Goal: Task Accomplishment & Management: Complete application form

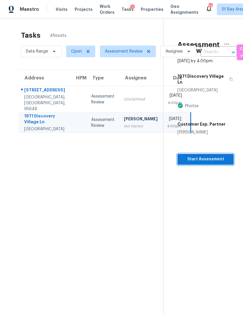
click at [211, 160] on span "Start Assessment" at bounding box center [205, 158] width 47 height 7
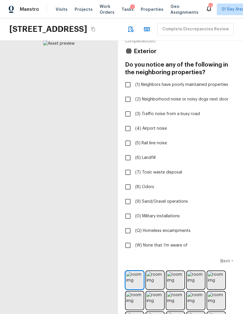
scroll to position [14, 0]
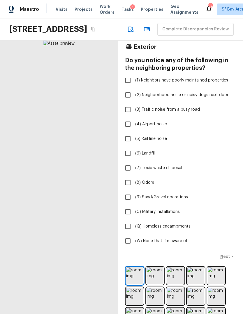
click at [127, 247] on input "(W) None that I’m aware of" at bounding box center [128, 241] width 12 height 12
checkbox input "true"
click at [229, 259] on p "Next" at bounding box center [226, 256] width 11 height 6
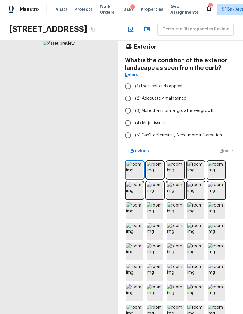
click at [128, 104] on input "(2) Adequately maintained" at bounding box center [128, 98] width 12 height 12
radio input "true"
click at [227, 153] on p "Next" at bounding box center [226, 151] width 11 height 6
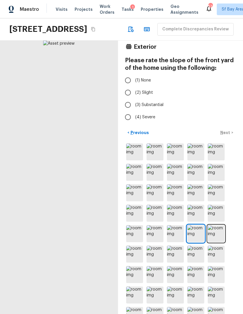
click at [127, 99] on input "(2) Slight" at bounding box center [128, 92] width 12 height 12
radio input "true"
click at [228, 135] on p "Next" at bounding box center [226, 133] width 11 height 6
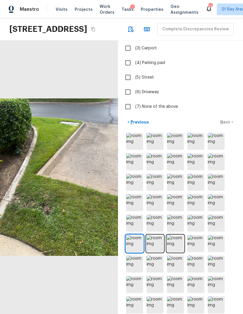
scroll to position [77, 0]
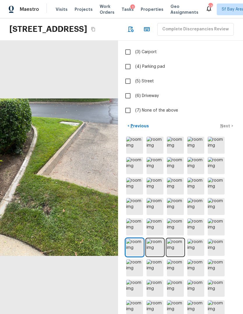
click at [126, 112] on input "(7) None of the above" at bounding box center [128, 110] width 12 height 12
checkbox input "true"
click at [218, 168] on img at bounding box center [216, 165] width 17 height 17
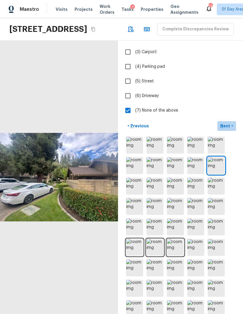
click at [225, 127] on p "Next" at bounding box center [226, 126] width 11 height 6
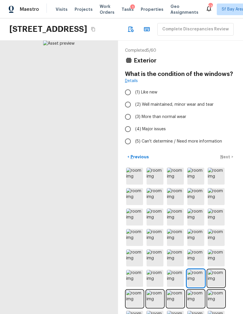
scroll to position [0, 0]
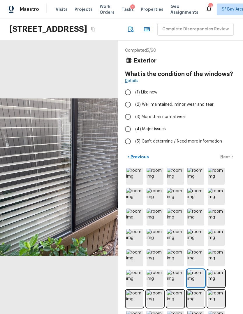
click at [130, 116] on input "(3) More than normal wear" at bounding box center [128, 117] width 12 height 12
radio input "true"
click at [227, 156] on p "Next" at bounding box center [226, 157] width 11 height 6
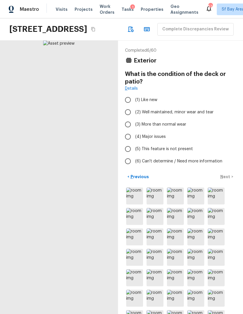
click at [129, 126] on input "(3) More than normal wear" at bounding box center [128, 124] width 12 height 12
radio input "true"
click at [225, 176] on p "Next" at bounding box center [226, 177] width 11 height 6
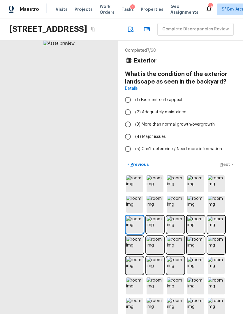
click at [128, 112] on input "(2) Adequately maintained" at bounding box center [128, 112] width 12 height 12
radio input "true"
click at [226, 163] on p "Next" at bounding box center [226, 164] width 11 height 6
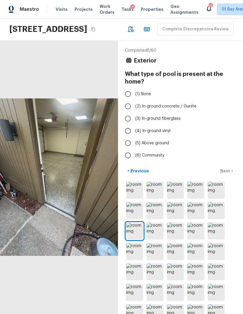
click at [131, 168] on p "Previous" at bounding box center [140, 171] width 20 height 6
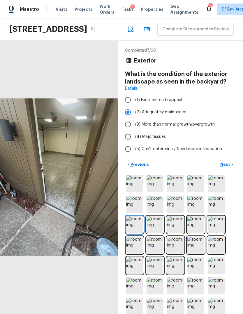
click at [131, 165] on p "Previous" at bounding box center [140, 164] width 20 height 6
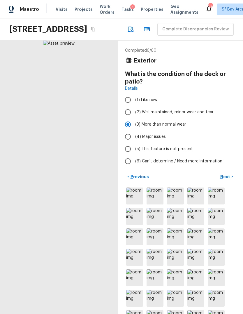
click at [132, 178] on p "Previous" at bounding box center [140, 177] width 20 height 6
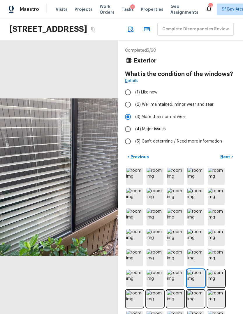
click at [131, 165] on div "< Previous Next >" at bounding box center [180, 271] width 111 height 238
click at [132, 156] on p "Previous" at bounding box center [140, 157] width 20 height 6
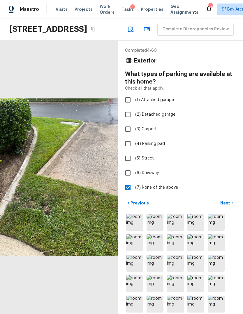
click at [127, 113] on input "(2) Detached garage" at bounding box center [128, 114] width 12 height 12
checkbox input "true"
click at [127, 99] on input "(1) Attached garage" at bounding box center [128, 100] width 12 height 12
checkbox input "true"
click at [130, 115] on input "(2) Detached garage" at bounding box center [128, 114] width 12 height 12
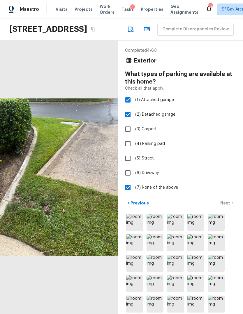
checkbox input "false"
click at [228, 204] on div "< Previous Next >" at bounding box center [180, 203] width 111 height 10
click at [128, 188] on input "(7) None of the above" at bounding box center [128, 187] width 12 height 12
checkbox input "false"
click at [227, 202] on p "Next" at bounding box center [226, 203] width 11 height 6
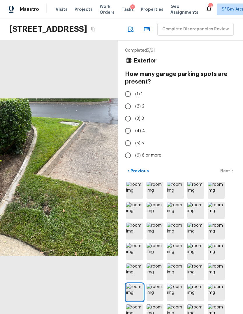
click at [129, 105] on input "(2) 2" at bounding box center [128, 106] width 12 height 12
radio input "true"
click at [224, 171] on p "Next" at bounding box center [226, 171] width 11 height 6
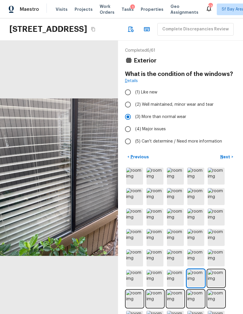
click at [224, 156] on p "Next" at bounding box center [226, 157] width 11 height 6
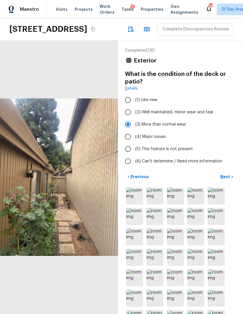
click at [227, 178] on p "Next" at bounding box center [226, 177] width 11 height 6
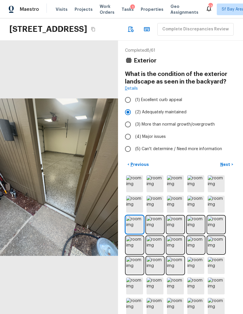
click at [226, 167] on p "Next" at bounding box center [226, 164] width 11 height 6
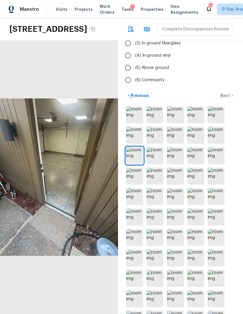
click at [130, 80] on input "(6) Community" at bounding box center [128, 80] width 12 height 12
radio input "true"
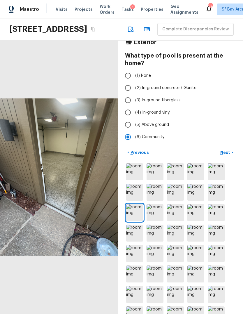
scroll to position [18, 0]
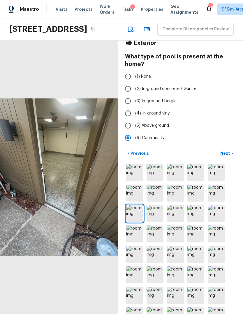
click at [229, 153] on p "Next" at bounding box center [226, 153] width 11 height 6
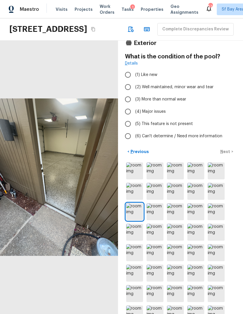
click at [130, 87] on input "(2) Well maintained, minor wear and tear" at bounding box center [128, 87] width 12 height 12
radio input "true"
click at [224, 153] on p "Next" at bounding box center [226, 151] width 11 height 6
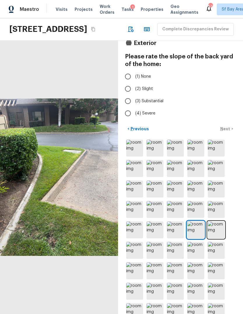
click at [127, 87] on input "(2) Slight" at bounding box center [128, 89] width 12 height 12
radio input "true"
click at [227, 128] on div "< Previous Next >" at bounding box center [180, 129] width 111 height 10
click at [227, 131] on p "Next" at bounding box center [226, 129] width 11 height 6
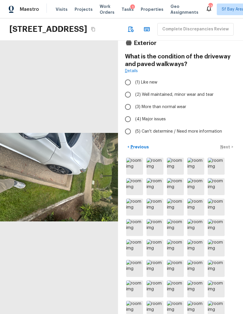
click at [129, 93] on input "(2) Well maintained, minor wear and tear" at bounding box center [128, 94] width 12 height 12
radio input "true"
click at [226, 149] on p "Next" at bounding box center [226, 147] width 11 height 6
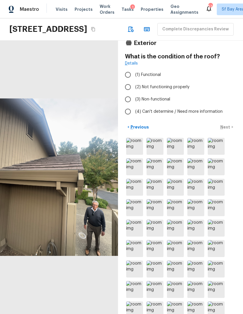
click at [128, 76] on input "(1) Functional" at bounding box center [128, 75] width 12 height 12
radio input "true"
click at [226, 129] on p "Next" at bounding box center [226, 127] width 11 height 6
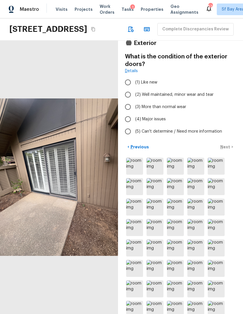
click at [128, 94] on input "(2) Well maintained, minor wear and tear" at bounding box center [128, 94] width 12 height 12
radio input "true"
click at [130, 109] on input "(3) More than normal wear" at bounding box center [128, 107] width 12 height 12
radio input "true"
click at [227, 147] on div "< Previous Next >" at bounding box center [180, 147] width 111 height 10
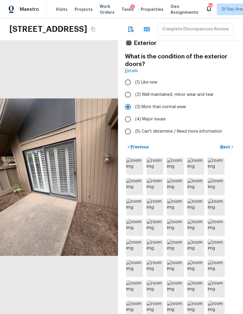
click at [226, 148] on p "Next" at bounding box center [226, 147] width 11 height 6
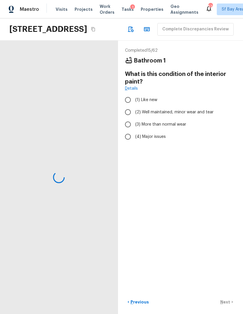
scroll to position [0, 0]
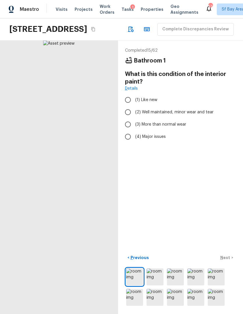
click at [125, 126] on input "(3) More than normal wear" at bounding box center [128, 124] width 12 height 12
radio input "true"
click at [228, 260] on p "Next" at bounding box center [226, 257] width 11 height 6
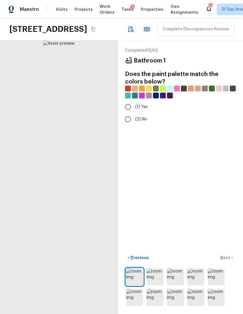
click at [126, 106] on input "(1) Yes" at bounding box center [128, 107] width 12 height 12
radio input "true"
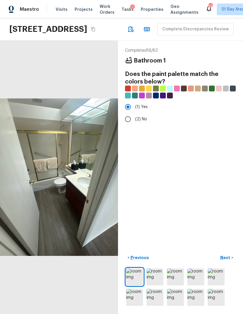
click at [228, 260] on p "Next" at bounding box center [226, 257] width 11 height 6
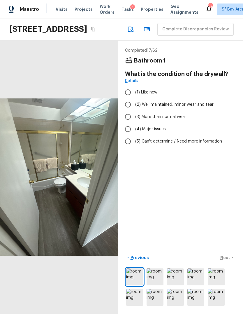
click at [126, 115] on input "(3) More than normal wear" at bounding box center [128, 117] width 12 height 12
radio input "true"
click at [228, 260] on p "Next" at bounding box center [226, 257] width 11 height 6
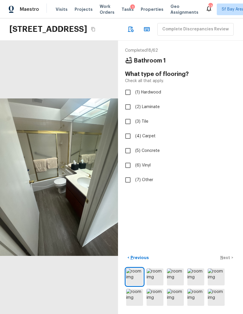
click at [128, 107] on input "(2) Laminate" at bounding box center [128, 107] width 12 height 12
checkbox input "true"
click at [229, 260] on p "Next" at bounding box center [226, 257] width 11 height 6
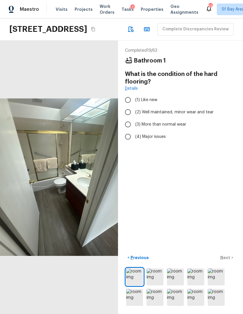
click at [126, 114] on input "(2) Well maintained, minor wear and tear" at bounding box center [128, 112] width 12 height 12
radio input "true"
click at [229, 260] on p "Next" at bounding box center [226, 257] width 11 height 6
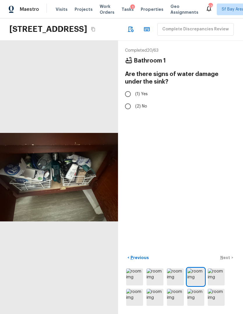
click at [127, 92] on input "(1) Yes" at bounding box center [128, 94] width 12 height 12
radio input "true"
click at [226, 260] on p "Next" at bounding box center [226, 257] width 11 height 6
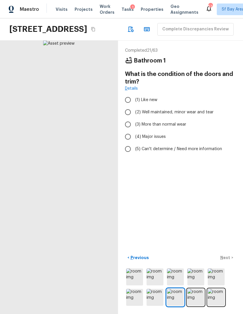
click at [127, 113] on input "(2) Well maintained, minor wear and tear" at bounding box center [128, 112] width 12 height 12
radio input "true"
click at [127, 128] on input "(3) More than normal wear" at bounding box center [128, 124] width 12 height 12
radio input "true"
click at [127, 112] on input "(2) Well maintained, minor wear and tear" at bounding box center [128, 112] width 12 height 12
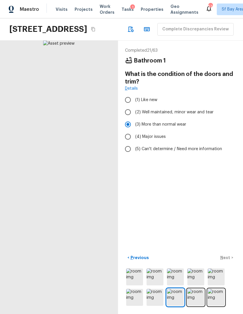
radio input "true"
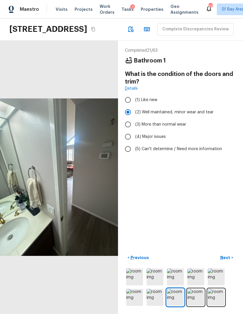
click at [230, 260] on p "Next" at bounding box center [226, 257] width 11 height 6
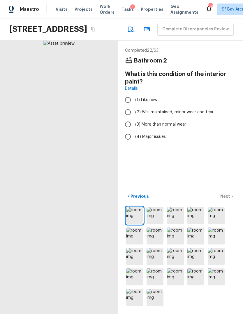
click at [126, 123] on input "(3) More than normal wear" at bounding box center [128, 124] width 12 height 12
radio input "true"
click at [228, 199] on p "Next" at bounding box center [226, 196] width 11 height 6
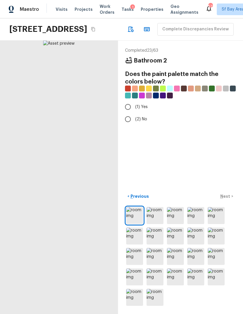
click at [127, 113] on input "(1) Yes" at bounding box center [128, 107] width 12 height 12
radio input "true"
click at [227, 199] on p "Next" at bounding box center [226, 196] width 11 height 6
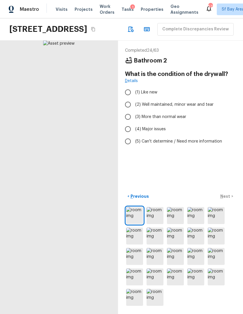
click at [126, 123] on input "(3) More than normal wear" at bounding box center [128, 117] width 12 height 12
radio input "true"
click at [227, 199] on p "Next" at bounding box center [226, 196] width 11 height 6
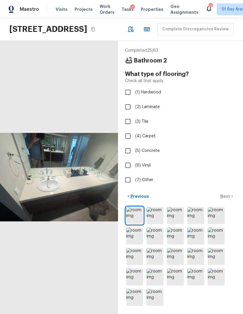
click at [124, 113] on input "(2) Laminate" at bounding box center [128, 107] width 12 height 12
checkbox input "true"
click at [227, 201] on div "< Previous Next >" at bounding box center [180, 196] width 111 height 10
click at [227, 199] on p "Next" at bounding box center [226, 196] width 11 height 6
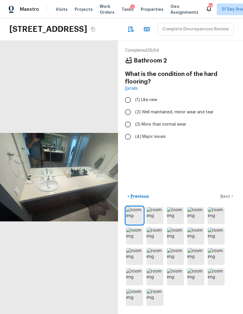
click at [128, 118] on input "(2) Well maintained, minor wear and tear" at bounding box center [128, 112] width 12 height 12
radio input "true"
click at [227, 199] on p "Next" at bounding box center [226, 196] width 11 height 6
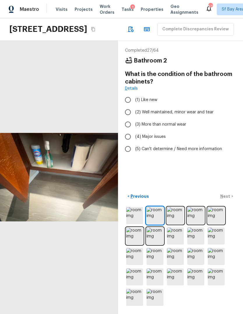
click at [124, 130] on input "(3) More than normal wear" at bounding box center [128, 124] width 12 height 12
radio input "true"
click at [226, 199] on p "Next" at bounding box center [226, 196] width 11 height 6
click at [127, 118] on input "(2) Well maintained, minor wear and tear" at bounding box center [128, 112] width 12 height 12
radio input "true"
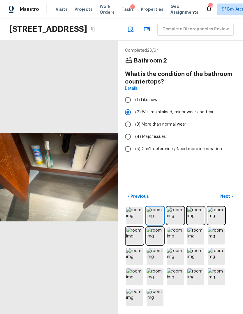
click at [228, 199] on p "Next" at bounding box center [226, 196] width 11 height 6
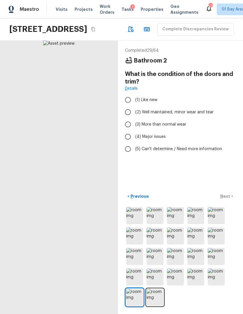
click at [125, 130] on input "(3) More than normal wear" at bounding box center [128, 124] width 12 height 12
radio input "true"
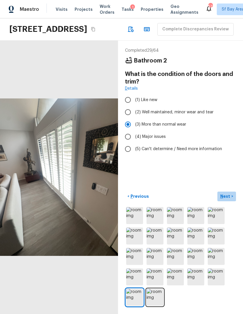
click at [229, 199] on p "Next" at bounding box center [226, 196] width 11 height 6
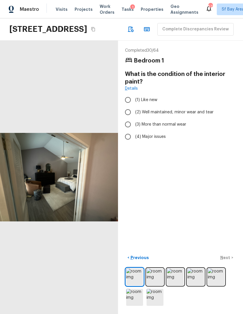
click at [125, 130] on input "(3) More than normal wear" at bounding box center [128, 124] width 12 height 12
radio input "true"
click at [230, 262] on button "Next >" at bounding box center [227, 258] width 19 height 10
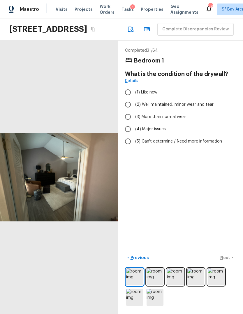
click at [128, 123] on input "(3) More than normal wear" at bounding box center [128, 117] width 12 height 12
radio input "true"
click at [231, 260] on p "Next" at bounding box center [226, 257] width 11 height 6
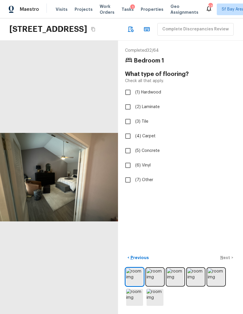
click at [128, 112] on input "(2) Laminate" at bounding box center [128, 107] width 12 height 12
checkbox input "true"
click at [228, 262] on div "< Previous Next >" at bounding box center [180, 258] width 111 height 10
click at [230, 260] on p "Next" at bounding box center [226, 257] width 11 height 6
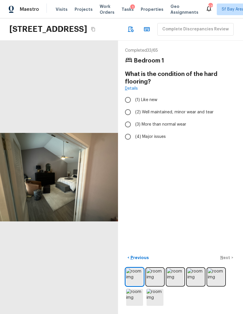
click at [126, 118] on input "(2) Well maintained, minor wear and tear" at bounding box center [128, 112] width 12 height 12
radio input "true"
click at [229, 260] on p "Next" at bounding box center [226, 257] width 11 height 6
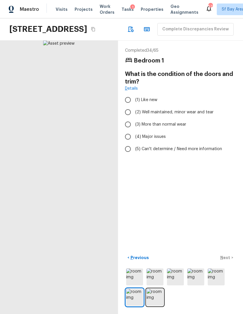
click at [129, 130] on input "(3) More than normal wear" at bounding box center [128, 124] width 12 height 12
radio input "true"
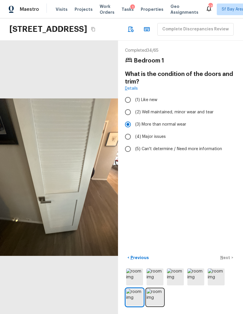
click at [229, 262] on div "< Previous Next >" at bounding box center [180, 258] width 111 height 10
click at [231, 262] on button "Next >" at bounding box center [227, 258] width 19 height 10
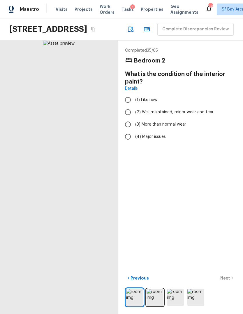
click at [127, 130] on input "(3) More than normal wear" at bounding box center [128, 124] width 12 height 12
radio input "true"
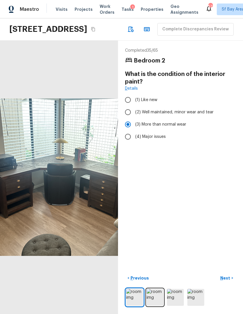
click at [228, 281] on p "Next" at bounding box center [226, 278] width 11 height 6
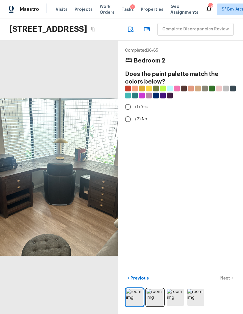
click at [123, 125] on input "(2) No" at bounding box center [128, 119] width 12 height 12
radio input "true"
click at [227, 283] on button "Next >" at bounding box center [227, 278] width 19 height 10
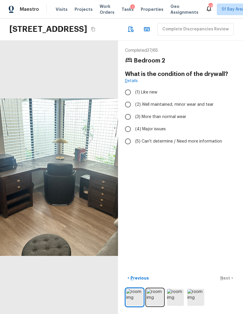
click at [228, 283] on div "< Previous Next >" at bounding box center [180, 278] width 111 height 10
click at [128, 123] on input "(3) More than normal wear" at bounding box center [128, 117] width 12 height 12
radio input "true"
click at [228, 283] on button "Next >" at bounding box center [227, 278] width 19 height 10
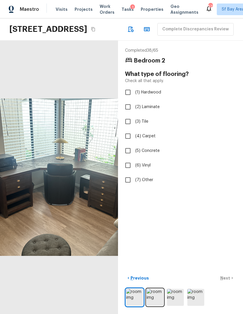
click at [128, 113] on input "(2) Laminate" at bounding box center [128, 107] width 12 height 12
checkbox input "true"
click at [225, 283] on div "< Previous Next >" at bounding box center [180, 278] width 111 height 10
click at [231, 281] on p "Next" at bounding box center [226, 278] width 11 height 6
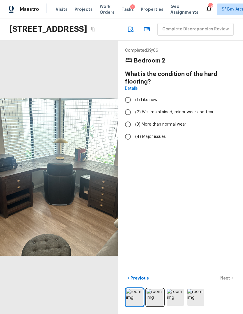
click at [127, 118] on input "(2) Well maintained, minor wear and tear" at bounding box center [128, 112] width 12 height 12
radio input "true"
click at [229, 283] on button "Next >" at bounding box center [227, 278] width 19 height 10
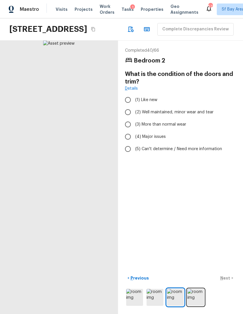
click at [127, 142] on input "(4) Major issues" at bounding box center [128, 136] width 12 height 12
radio input "true"
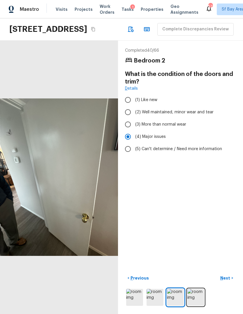
click at [123, 128] on input "(3) More than normal wear" at bounding box center [128, 124] width 12 height 12
radio input "true"
click at [228, 283] on button "Next >" at bounding box center [227, 278] width 19 height 10
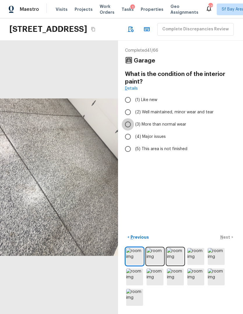
click at [126, 130] on input "(3) More than normal wear" at bounding box center [128, 124] width 12 height 12
radio input "true"
click at [228, 240] on p "Next" at bounding box center [226, 237] width 11 height 6
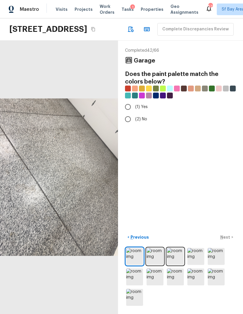
click at [122, 125] on input "(2) No" at bounding box center [128, 119] width 12 height 12
radio input "true"
click at [228, 240] on p "Next" at bounding box center [226, 237] width 11 height 6
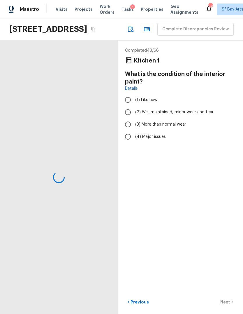
click at [125, 126] on input "(3) More than normal wear" at bounding box center [128, 124] width 12 height 12
radio input "true"
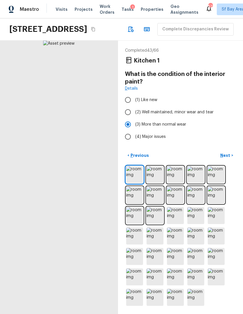
click at [228, 158] on p "Next" at bounding box center [226, 155] width 11 height 6
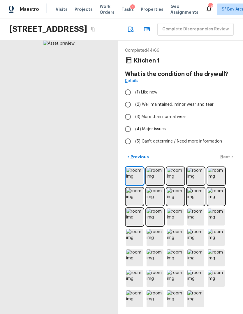
click at [129, 111] on input "(2) Well maintained, minor wear and tear" at bounding box center [128, 104] width 12 height 12
radio input "true"
click at [224, 160] on p "Next" at bounding box center [226, 157] width 11 height 6
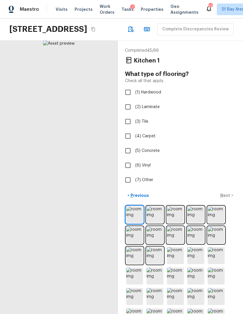
click at [127, 113] on input "(2) Laminate" at bounding box center [128, 107] width 12 height 12
checkbox input "true"
click at [225, 200] on div "< Previous Next >" at bounding box center [180, 195] width 111 height 10
click at [226, 198] on p "Next" at bounding box center [226, 195] width 11 height 6
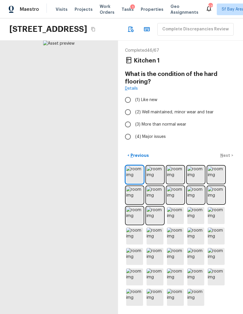
click at [127, 118] on input "(2) Well maintained, minor wear and tear" at bounding box center [128, 112] width 12 height 12
radio input "true"
click at [223, 158] on p "Next" at bounding box center [226, 155] width 11 height 6
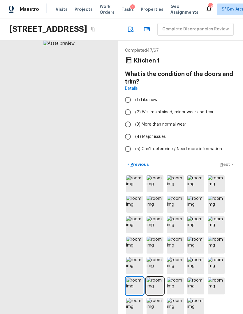
click at [125, 118] on input "(2) Well maintained, minor wear and tear" at bounding box center [128, 112] width 12 height 12
radio input "true"
click at [224, 167] on p "Next" at bounding box center [226, 164] width 11 height 6
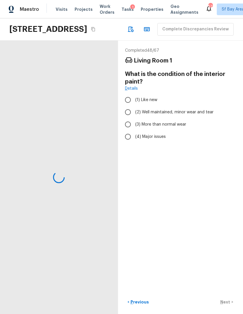
click at [126, 129] on input "(3) More than normal wear" at bounding box center [128, 124] width 12 height 12
radio input "true"
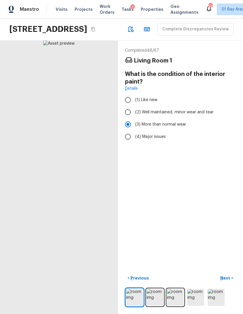
click at [227, 283] on button "Next >" at bounding box center [227, 278] width 19 height 10
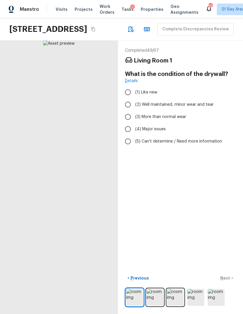
click at [126, 123] on input "(3) More than normal wear" at bounding box center [128, 117] width 12 height 12
radio input "true"
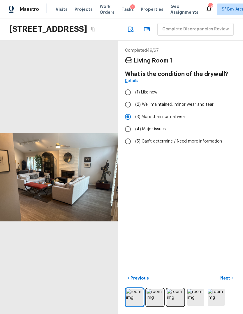
click at [228, 283] on button "Next >" at bounding box center [227, 278] width 19 height 10
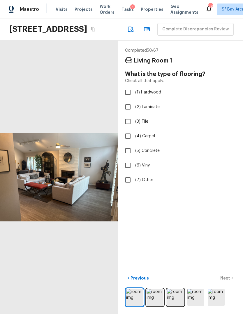
click at [127, 113] on input "(2) Laminate" at bounding box center [128, 107] width 12 height 12
checkbox input "true"
click at [232, 283] on button "Next >" at bounding box center [227, 278] width 19 height 10
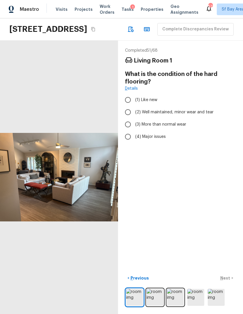
click at [127, 118] on input "(2) Well maintained, minor wear and tear" at bounding box center [128, 112] width 12 height 12
radio input "true"
click at [229, 283] on button "Next >" at bounding box center [227, 278] width 19 height 10
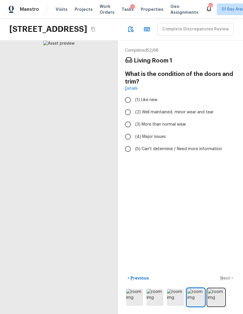
click at [126, 130] on input "(3) More than normal wear" at bounding box center [128, 124] width 12 height 12
radio input "true"
click at [225, 283] on button "Next >" at bounding box center [227, 278] width 19 height 10
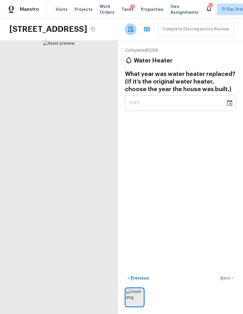
click at [127, 33] on icon "button" at bounding box center [130, 29] width 7 height 7
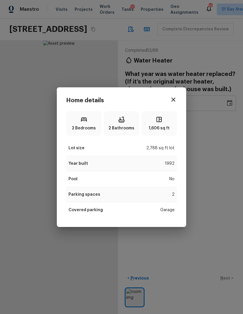
click at [206, 191] on div "Home details 2 Bedrooms 2 Bathrooms 1,606 sq ft Lot size 2,788 sq ft lot Year b…" at bounding box center [121, 157] width 243 height 314
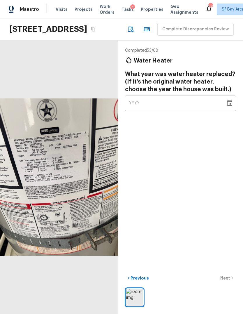
click at [137, 105] on span "YYYY" at bounding box center [134, 103] width 11 height 4
type input "2019"
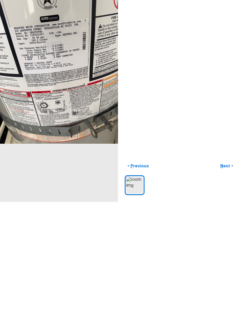
scroll to position [22, 0]
click at [226, 275] on p "Next" at bounding box center [226, 278] width 11 height 6
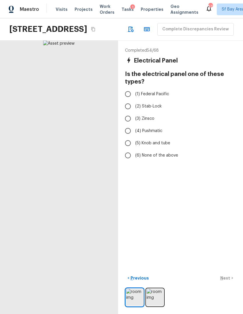
click at [128, 149] on input "(6) None of the above" at bounding box center [128, 155] width 12 height 12
radio input "true"
click at [228, 281] on p "Next" at bounding box center [226, 278] width 11 height 6
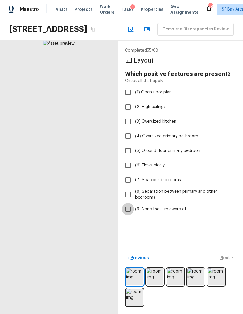
click at [127, 203] on input "(9) None that I’m aware of" at bounding box center [128, 209] width 12 height 12
checkbox input "true"
click at [229, 260] on p "Next" at bounding box center [226, 257] width 11 height 6
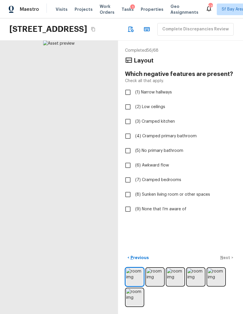
click at [128, 203] on input "(9) None that I’m aware of" at bounding box center [128, 209] width 12 height 12
checkbox input "true"
click at [215, 232] on div "Completed 56 / 68 Layout Which negative features are present? Check all that ap…" at bounding box center [180, 177] width 125 height 273
click at [227, 260] on p "Next" at bounding box center [226, 257] width 11 height 6
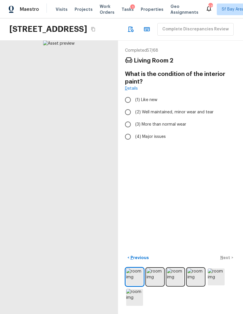
click at [128, 118] on input "(3) More than normal wear" at bounding box center [128, 124] width 12 height 12
radio input "true"
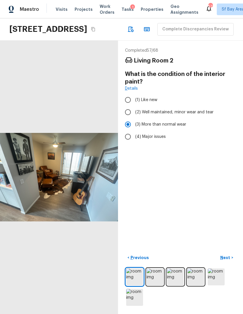
click at [230, 260] on p "Next" at bounding box center [226, 257] width 11 height 6
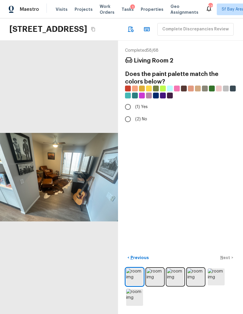
click at [127, 113] on input "(2) No" at bounding box center [128, 119] width 12 height 12
radio input "true"
click at [229, 260] on p "Next" at bounding box center [226, 257] width 11 height 6
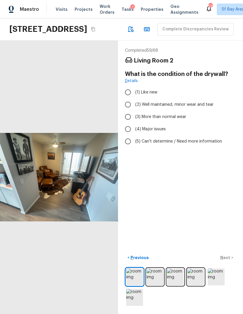
click at [127, 111] on input "(3) More than normal wear" at bounding box center [128, 117] width 12 height 12
radio input "true"
click at [228, 260] on p "Next" at bounding box center [226, 257] width 11 height 6
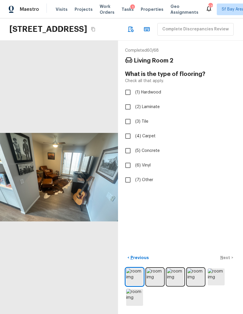
click at [127, 101] on input "(2) Laminate" at bounding box center [128, 107] width 12 height 12
checkbox input "true"
click at [229, 260] on p "Next" at bounding box center [226, 257] width 11 height 6
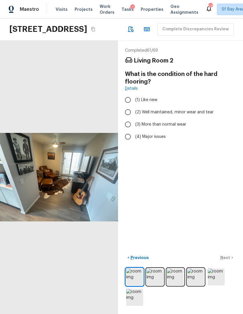
click at [227, 262] on div "< Previous Next >" at bounding box center [180, 258] width 111 height 10
click at [127, 106] on input "(2) Well maintained, minor wear and tear" at bounding box center [128, 112] width 12 height 12
radio input "true"
click at [228, 260] on p "Next" at bounding box center [226, 257] width 11 height 6
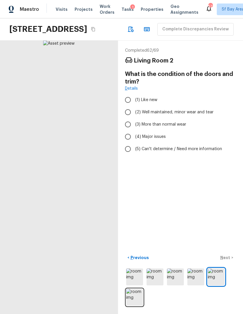
click at [128, 106] on input "(2) Well maintained, minor wear and tear" at bounding box center [128, 112] width 12 height 12
radio input "true"
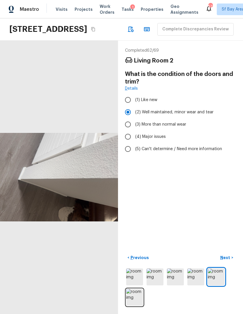
click at [228, 260] on p "Next" at bounding box center [226, 257] width 11 height 6
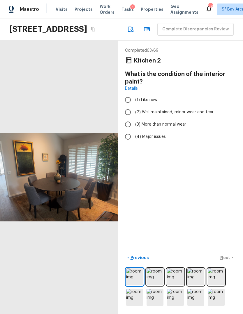
click at [130, 106] on input "(2) Well maintained, minor wear and tear" at bounding box center [128, 112] width 12 height 12
radio input "true"
click at [128, 118] on input "(3) More than normal wear" at bounding box center [128, 124] width 12 height 12
radio input "true"
click at [231, 260] on p "Next" at bounding box center [226, 257] width 11 height 6
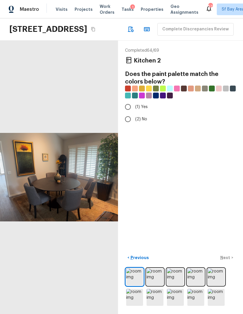
click at [127, 101] on input "(1) Yes" at bounding box center [128, 107] width 12 height 12
radio input "true"
click at [129, 113] on input "(2) No" at bounding box center [128, 119] width 12 height 12
radio input "true"
click at [230, 260] on p "Next" at bounding box center [226, 257] width 11 height 6
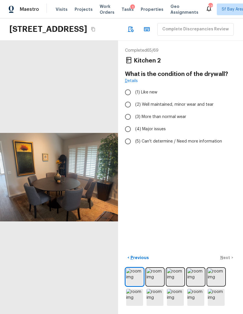
click at [127, 98] on input "(2) Well maintained, minor wear and tear" at bounding box center [128, 104] width 12 height 12
radio input "true"
click at [228, 262] on div "< Previous Next >" at bounding box center [180, 258] width 111 height 10
click at [229, 260] on p "Next" at bounding box center [226, 257] width 11 height 6
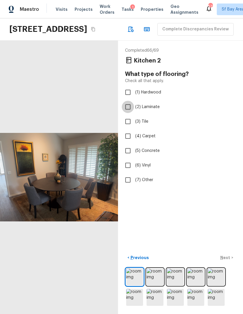
click at [127, 101] on input "(2) Laminate" at bounding box center [128, 107] width 12 height 12
checkbox input "true"
click at [229, 260] on p "Next" at bounding box center [226, 257] width 11 height 6
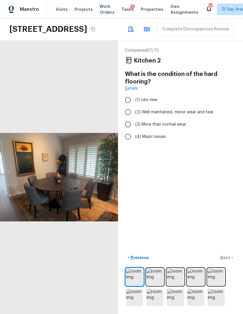
click at [126, 118] on input "(3) More than normal wear" at bounding box center [128, 124] width 12 height 12
radio input "true"
click at [124, 106] on input "(2) Well maintained, minor wear and tear" at bounding box center [128, 112] width 12 height 12
radio input "true"
click at [229, 262] on button "Next >" at bounding box center [227, 258] width 19 height 10
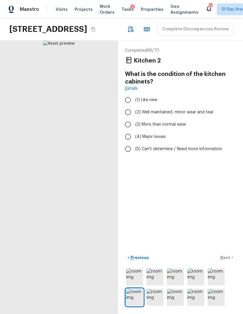
click at [125, 106] on input "(2) Well maintained, minor wear and tear" at bounding box center [128, 112] width 12 height 12
radio input "true"
click at [232, 262] on button "Next >" at bounding box center [227, 258] width 19 height 10
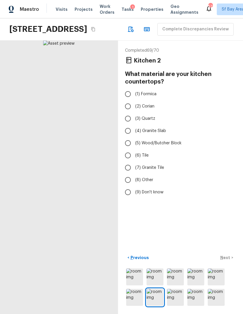
click at [126, 112] on input "(3) Quartz" at bounding box center [128, 118] width 12 height 12
radio input "true"
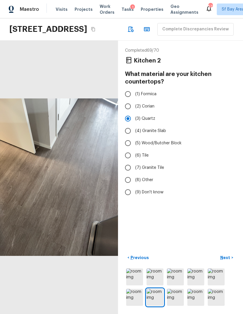
scroll to position [10, 0]
click at [227, 255] on p "Next" at bounding box center [226, 257] width 11 height 6
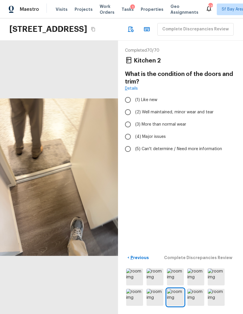
click at [127, 118] on input "(3) More than normal wear" at bounding box center [128, 124] width 12 height 12
radio input "true"
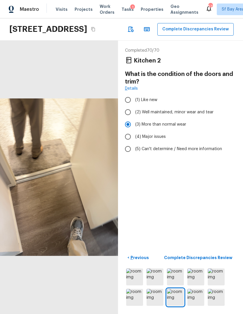
click at [225, 256] on p "Complete Discrepancies Review" at bounding box center [199, 257] width 70 height 6
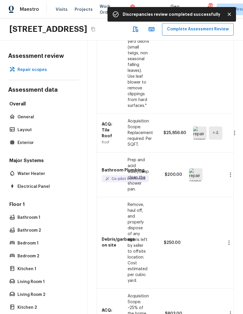
scroll to position [534, 0]
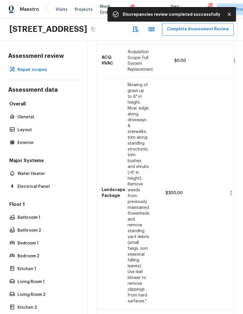
click at [162, 23] on button "Complete Assessment Review" at bounding box center [198, 29] width 72 height 13
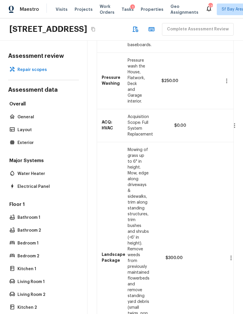
scroll to position [372, 0]
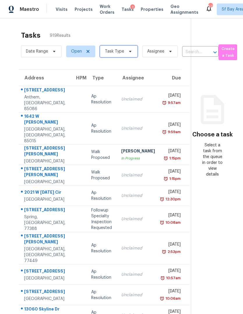
click at [108, 48] on span "Task Type" at bounding box center [114, 51] width 19 height 6
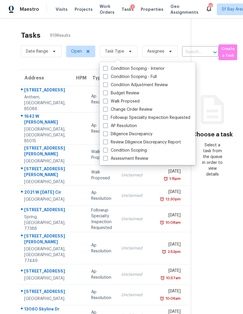
click at [142, 155] on label "Assessment Review" at bounding box center [125, 158] width 45 height 6
click at [107, 155] on input "Assessment Review" at bounding box center [105, 157] width 4 height 4
checkbox input "true"
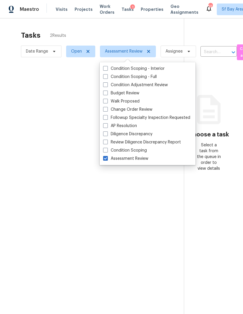
click at [133, 14] on div at bounding box center [121, 157] width 243 height 314
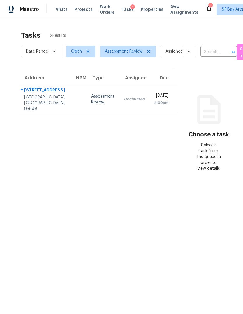
click at [57, 86] on td "[STREET_ADDRESS]" at bounding box center [45, 99] width 52 height 26
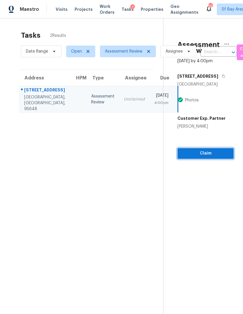
click at [213, 150] on span "Claim" at bounding box center [205, 153] width 47 height 7
click at [209, 150] on span "Claim" at bounding box center [205, 153] width 47 height 7
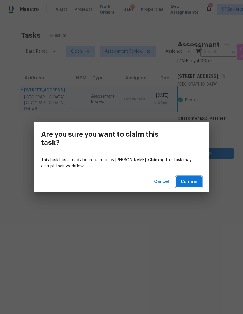
click at [194, 180] on span "Confirm" at bounding box center [189, 181] width 17 height 7
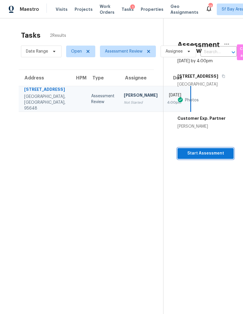
click at [213, 150] on span "Start Assessment" at bounding box center [205, 153] width 47 height 7
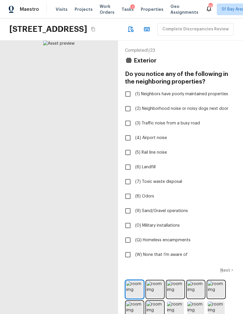
click at [178, 298] on img at bounding box center [175, 289] width 17 height 17
click at [197, 298] on img at bounding box center [196, 289] width 17 height 17
click at [219, 298] on img at bounding box center [216, 289] width 17 height 17
click at [199, 297] on img at bounding box center [196, 289] width 17 height 17
click at [165, 257] on span "(W) None that I’m aware of" at bounding box center [161, 254] width 53 height 6
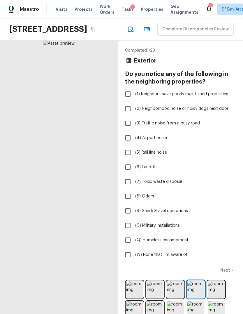
click at [134, 260] on input "(W) None that I’m aware of" at bounding box center [128, 254] width 12 height 12
checkbox input "true"
click at [229, 273] on p "Next" at bounding box center [226, 270] width 11 height 6
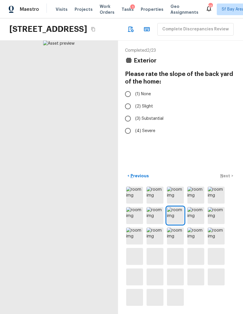
click at [125, 100] on input "(1) None" at bounding box center [128, 94] width 12 height 12
radio input "true"
click at [226, 179] on p "Next" at bounding box center [226, 176] width 11 height 6
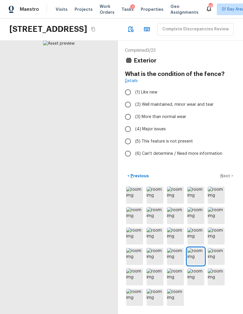
scroll to position [10, 0]
click at [129, 118] on input "(3) More than normal wear" at bounding box center [128, 117] width 12 height 12
radio input "true"
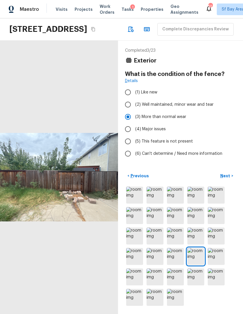
click at [228, 179] on p "Next" at bounding box center [226, 176] width 11 height 6
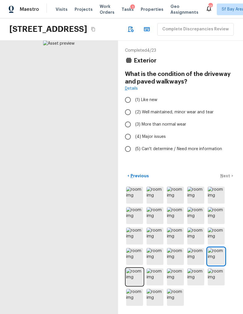
click at [127, 126] on input "(3) More than normal wear" at bounding box center [128, 124] width 12 height 12
radio input "true"
click at [227, 179] on p "Next" at bounding box center [226, 176] width 11 height 6
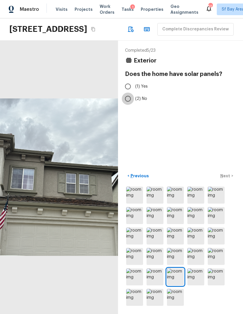
click at [125, 100] on input "(2) No" at bounding box center [128, 98] width 12 height 12
radio input "true"
click at [227, 179] on p "Next" at bounding box center [226, 176] width 11 height 6
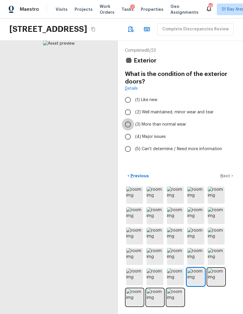
click at [125, 124] on input "(3) More than normal wear" at bounding box center [128, 124] width 12 height 12
radio input "true"
click at [229, 179] on p "Next" at bounding box center [226, 176] width 11 height 6
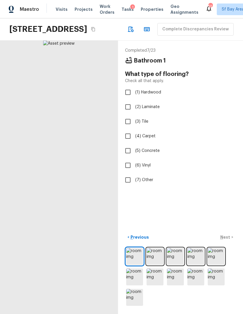
click at [125, 124] on input "(3) Tile" at bounding box center [128, 121] width 12 height 12
checkbox input "true"
click at [230, 240] on p "Next" at bounding box center [226, 237] width 11 height 6
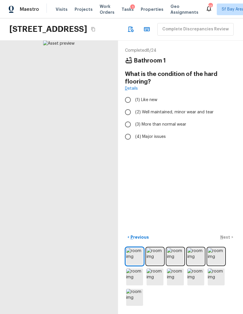
click at [125, 112] on input "(2) Well maintained, minor wear and tear" at bounding box center [128, 112] width 12 height 12
radio input "true"
click at [232, 242] on div "< Previous Next >" at bounding box center [180, 237] width 111 height 10
click at [231, 242] on button "Next >" at bounding box center [227, 237] width 19 height 10
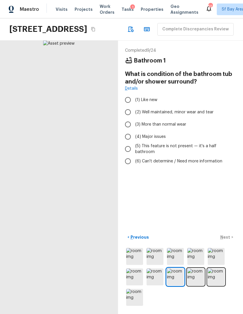
scroll to position [0, 0]
click at [125, 143] on input "(4) Major issues" at bounding box center [128, 136] width 12 height 12
radio input "true"
click at [230, 240] on p "Next" at bounding box center [226, 237] width 11 height 6
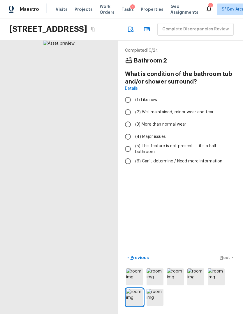
click at [123, 143] on input "(4) Major issues" at bounding box center [128, 136] width 12 height 12
radio input "true"
click at [231, 262] on button "Next >" at bounding box center [227, 258] width 19 height 10
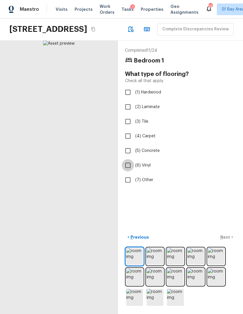
click at [125, 171] on input "(6) Vinyl" at bounding box center [128, 165] width 12 height 12
checkbox input "true"
click at [230, 240] on p "Next" at bounding box center [226, 237] width 11 height 6
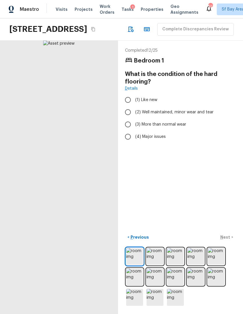
click at [124, 130] on input "(3) More than normal wear" at bounding box center [128, 124] width 12 height 12
radio input "true"
click at [223, 240] on div "Completed 12 / 25 Bedroom 1 What is the condition of the hard flooring? Details…" at bounding box center [180, 177] width 125 height 273
click at [126, 118] on input "(2) Well maintained, minor wear and tear" at bounding box center [128, 112] width 12 height 12
radio input "true"
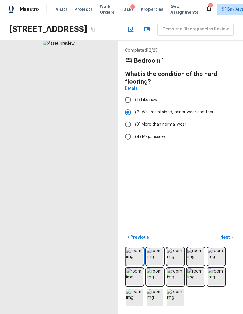
click at [228, 240] on p "Next" at bounding box center [226, 237] width 11 height 6
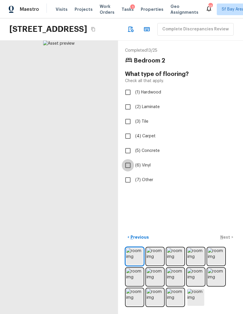
click at [126, 171] on input "(6) Vinyl" at bounding box center [128, 165] width 12 height 12
checkbox input "true"
click at [223, 243] on div "Completed 13 / 25 Bedroom 2 What type of flooring? Check all that apply. (1) Ha…" at bounding box center [180, 177] width 125 height 273
click at [228, 240] on p "Next" at bounding box center [226, 237] width 11 height 6
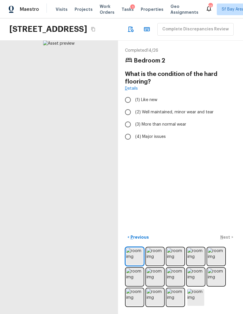
click at [126, 118] on input "(2) Well maintained, minor wear and tear" at bounding box center [128, 112] width 12 height 12
radio input "true"
click at [225, 242] on div "Completed 14 / 26 Bedroom 2 What is the condition of the hard flooring? Details…" at bounding box center [180, 177] width 125 height 273
click at [229, 240] on p "Next" at bounding box center [226, 237] width 11 height 6
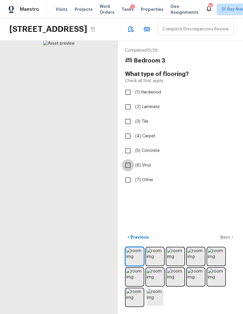
click at [126, 171] on input "(6) Vinyl" at bounding box center [128, 165] width 12 height 12
checkbox input "true"
click at [224, 240] on div "Completed 15 / 26 Bedroom 3 What type of flooring? Check all that apply. (1) Ha…" at bounding box center [180, 177] width 125 height 273
click at [221, 237] on div "Completed 15 / 26 Bedroom 3 What type of flooring? Check all that apply. (1) Ha…" at bounding box center [180, 177] width 125 height 273
click at [221, 235] on div "Completed 15 / 26 Bedroom 3 What type of flooring? Check all that apply. (1) Ha…" at bounding box center [180, 177] width 125 height 273
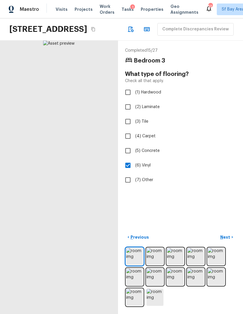
click at [220, 232] on div "Completed 15 / 27 Bedroom 3 What type of flooring? Check all that apply. (1) Ha…" at bounding box center [180, 177] width 125 height 273
click at [230, 240] on p "Next" at bounding box center [226, 237] width 11 height 6
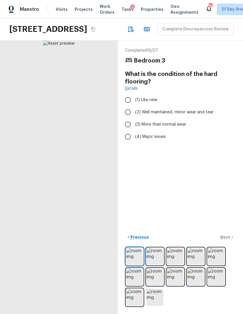
click at [127, 118] on input "(2) Well maintained, minor wear and tear" at bounding box center [128, 112] width 12 height 12
radio input "true"
click at [230, 240] on p "Next" at bounding box center [226, 237] width 11 height 6
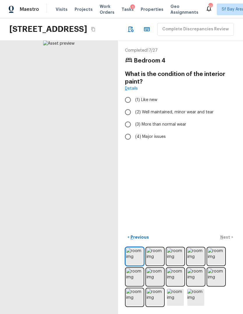
click at [127, 118] on input "(2) Well maintained, minor wear and tear" at bounding box center [128, 112] width 12 height 12
radio input "true"
click at [225, 234] on div "Completed 17 / 27 Bedroom 4 What is the condition of the interior paint? Detail…" at bounding box center [180, 177] width 125 height 273
click at [231, 242] on button "Next >" at bounding box center [227, 237] width 19 height 10
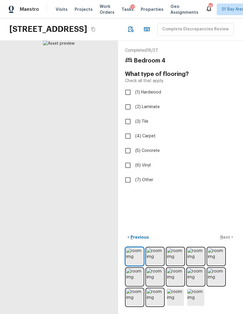
click at [126, 171] on input "(6) Vinyl" at bounding box center [128, 165] width 12 height 12
checkbox input "true"
click at [219, 230] on div "Completed 18 / 27 Bedroom 4 What type of flooring? Check all that apply. (1) Ha…" at bounding box center [180, 177] width 125 height 273
click at [219, 236] on div "Completed 18 / 27 Bedroom 4 What type of flooring? Check all that apply. (1) Ha…" at bounding box center [180, 177] width 125 height 273
click at [221, 238] on div "Completed 18 / 27 Bedroom 4 What type of flooring? Check all that apply. (1) Ha…" at bounding box center [180, 177] width 125 height 273
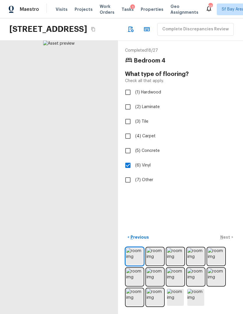
click at [216, 227] on div "Completed 18 / 27 Bedroom 4 What type of flooring? Check all that apply. (1) Ha…" at bounding box center [180, 177] width 125 height 273
click at [228, 240] on p "Next" at bounding box center [226, 237] width 11 height 6
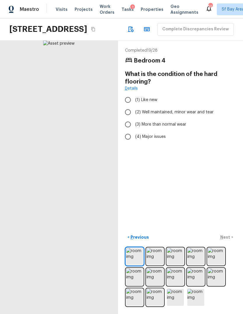
click at [127, 130] on input "(3) More than normal wear" at bounding box center [128, 124] width 12 height 12
radio input "true"
click at [218, 234] on div "Completed 19 / 28 Bedroom 4 What is the condition of the hard flooring? Details…" at bounding box center [180, 177] width 125 height 273
click at [229, 240] on p "Next" at bounding box center [226, 237] width 11 height 6
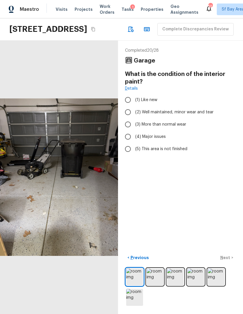
click at [124, 118] on input "(2) Well maintained, minor wear and tear" at bounding box center [128, 112] width 12 height 12
radio input "true"
click at [126, 130] on input "(3) More than normal wear" at bounding box center [128, 124] width 12 height 12
radio input "true"
click at [223, 250] on div "Completed 20 / 28 Garage What is the condition of the interior paint? Details (…" at bounding box center [180, 177] width 125 height 273
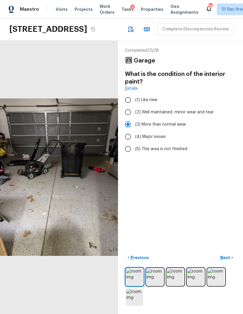
click at [232, 262] on button "Next >" at bounding box center [227, 258] width 19 height 10
click at [124, 143] on input "(4) Major issues" at bounding box center [128, 136] width 12 height 12
radio input "true"
click at [230, 260] on p "Next" at bounding box center [226, 257] width 11 height 6
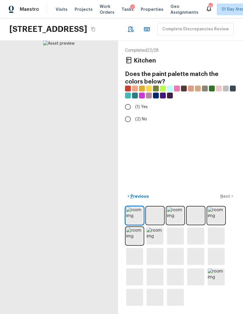
click at [126, 125] on input "(2) No" at bounding box center [128, 119] width 12 height 12
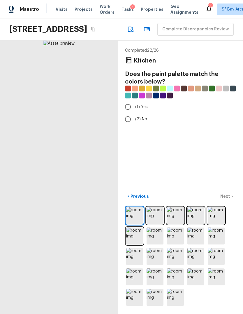
radio input "true"
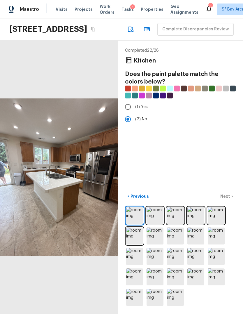
click at [221, 198] on div "Completed 22 / 28 Kitchen Does the paint palette match the colors below? (1) Ye…" at bounding box center [180, 177] width 125 height 273
click at [222, 199] on div "Completed 22 / 28 Kitchen Does the paint palette match the colors below? (1) Ye…" at bounding box center [180, 177] width 125 height 273
click at [229, 199] on p "Next" at bounding box center [226, 196] width 11 height 6
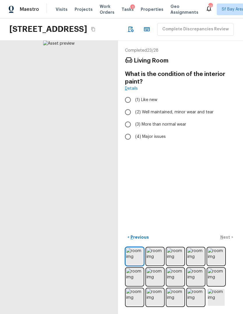
click at [128, 118] on input "(2) Well maintained, minor wear and tear" at bounding box center [128, 112] width 12 height 12
radio input "true"
click at [219, 225] on div "Completed 23 / 28 Living Room What is the condition of the interior paint? Deta…" at bounding box center [180, 177] width 125 height 273
click at [229, 240] on p "Next" at bounding box center [226, 237] width 11 height 6
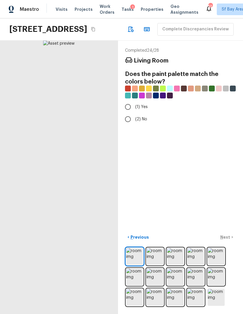
click at [125, 125] on input "(2) No" at bounding box center [128, 119] width 12 height 12
radio input "true"
click at [218, 229] on div "Completed 24 / 28 Living Room Does the paint palette match the colors below? (1…" at bounding box center [180, 177] width 125 height 273
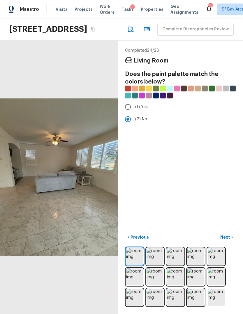
click at [230, 240] on p "Next" at bounding box center [226, 237] width 11 height 6
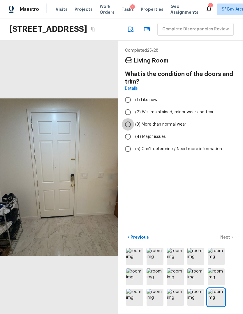
click at [123, 130] on input "(3) More than normal wear" at bounding box center [128, 124] width 12 height 12
radio input "true"
click at [128, 118] on input "(2) Well maintained, minor wear and tear" at bounding box center [128, 112] width 12 height 12
radio input "true"
click at [214, 235] on div "Completed 25 / 28 Living Room What is the condition of the doors and trim? Deta…" at bounding box center [180, 177] width 125 height 273
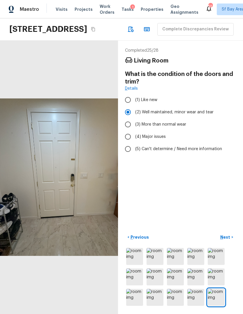
click at [229, 240] on p "Next" at bounding box center [226, 237] width 11 height 6
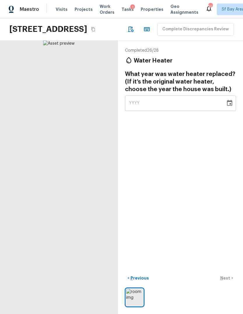
click at [128, 32] on icon "button" at bounding box center [131, 30] width 6 height 6
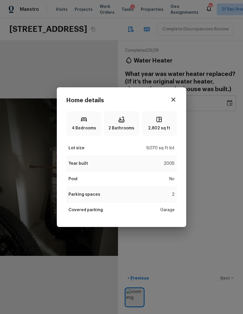
click at [207, 205] on div "Home details 4 Bedrooms 2 Bathrooms 2,802 sq ft Lot size 9,070 sq ft lot Year b…" at bounding box center [121, 157] width 243 height 314
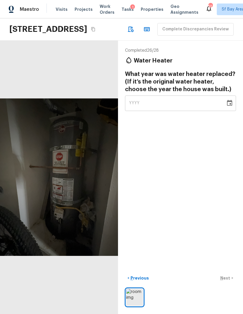
click at [203, 111] on div "YYYY" at bounding box center [175, 102] width 92 height 15
type input "2015"
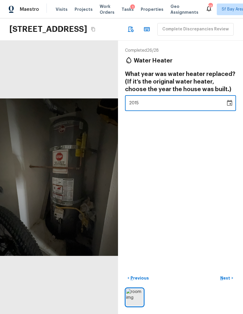
click at [211, 176] on div "Completed 26 / 28 Water Heater What year was water heater replaced? (If it’s th…" at bounding box center [180, 177] width 125 height 273
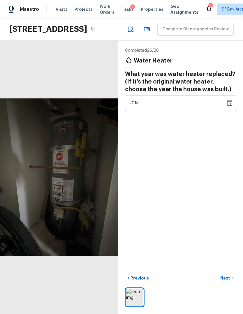
click at [228, 281] on p "Next" at bounding box center [226, 278] width 11 height 6
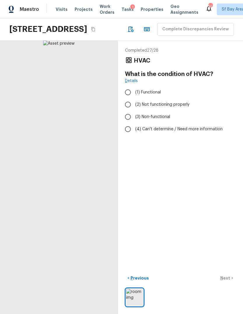
click at [128, 123] on input "(3) Non-functional" at bounding box center [128, 117] width 12 height 12
radio input "true"
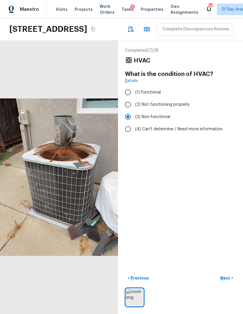
click at [221, 271] on div "Completed 27 / 28 HVAC What is the condition of HVAC? Details (1) Functional (2…" at bounding box center [180, 177] width 125 height 273
click at [230, 281] on p "Next" at bounding box center [226, 278] width 11 height 6
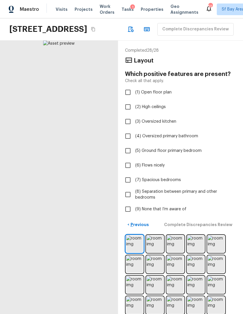
click at [126, 90] on input "(1) Open floor plan" at bounding box center [128, 92] width 12 height 12
checkbox input "true"
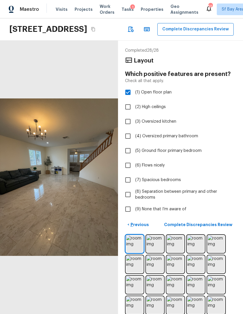
click at [127, 123] on input "(3) Oversized kitchen" at bounding box center [128, 121] width 12 height 12
checkbox input "true"
click at [125, 179] on input "(7) Spacious bedrooms" at bounding box center [128, 180] width 12 height 12
checkbox input "true"
click at [221, 200] on span "(8) Separation between primary and other bedrooms" at bounding box center [183, 194] width 96 height 12
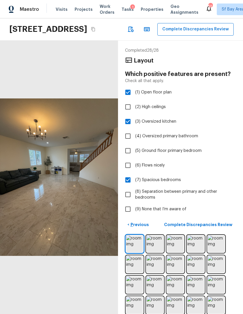
click at [134, 200] on input "(8) Separation between primary and other bedrooms" at bounding box center [128, 194] width 12 height 12
checkbox input "true"
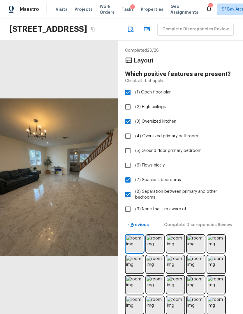
click at [221, 227] on p "Complete Discrepancies Review" at bounding box center [199, 224] width 70 height 6
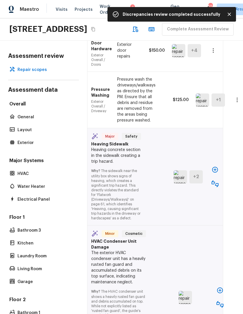
scroll to position [758, 11]
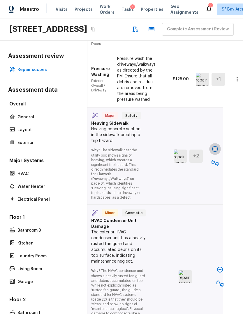
click at [213, 150] on icon "button" at bounding box center [215, 149] width 6 height 6
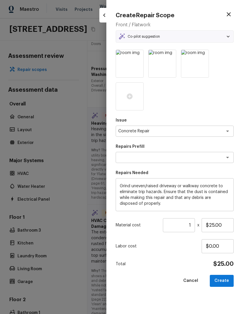
type textarea "Grind Concrete Tripping Hazard"
click at [193, 223] on input "1" at bounding box center [179, 225] width 32 height 14
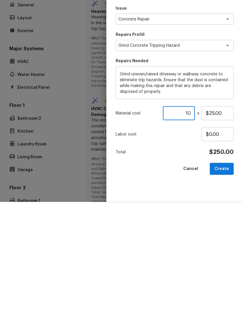
type input "10"
click at [226, 274] on button "Create" at bounding box center [222, 280] width 24 height 12
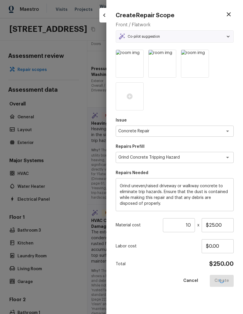
type input "1"
type input "$0.00"
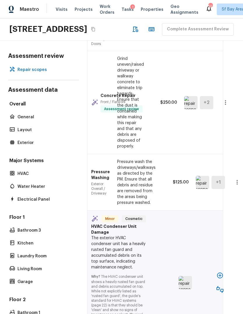
click at [221, 272] on icon "button" at bounding box center [220, 275] width 7 height 7
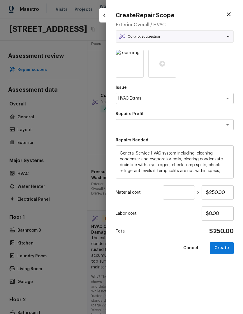
type textarea "Basic Clean and Service"
click at [94, 125] on div at bounding box center [121, 157] width 243 height 314
type input "$0.00"
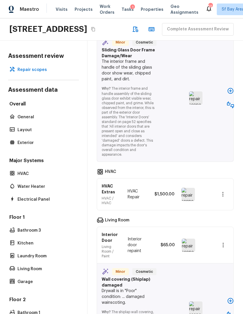
scroll to position [1388, 0]
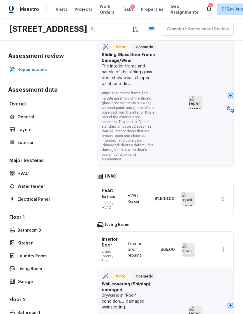
click at [223, 195] on icon "button" at bounding box center [223, 198] width 7 height 7
click at [215, 193] on li "Edit" at bounding box center [221, 194] width 38 height 18
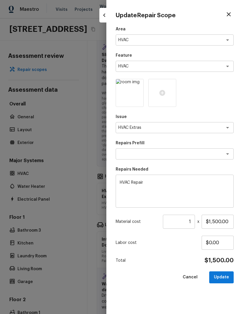
click at [182, 129] on textarea "HVAC Extras" at bounding box center [166, 128] width 97 height 6
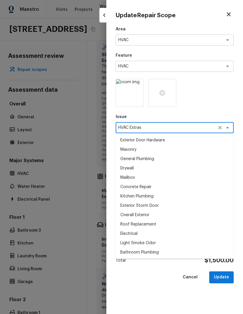
scroll to position [559, 0]
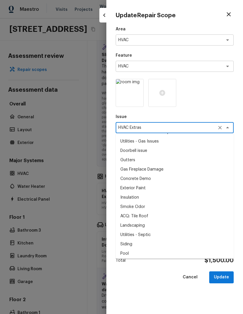
click at [171, 66] on textarea "HVAC" at bounding box center [166, 66] width 97 height 6
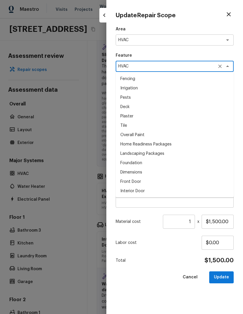
scroll to position [522, 0]
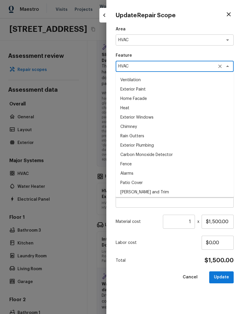
click at [77, 119] on div at bounding box center [121, 157] width 243 height 314
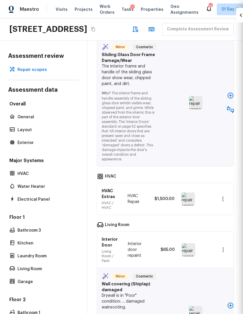
type input "$0.00"
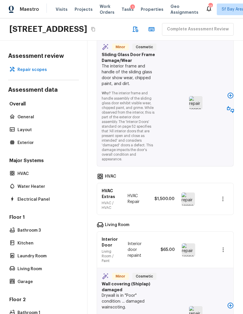
click at [226, 195] on icon "button" at bounding box center [223, 198] width 7 height 7
click at [214, 193] on li "Edit" at bounding box center [221, 194] width 38 height 18
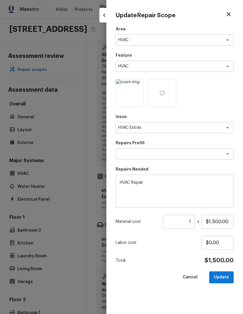
click at [173, 127] on textarea "HVAC Extras" at bounding box center [166, 128] width 97 height 6
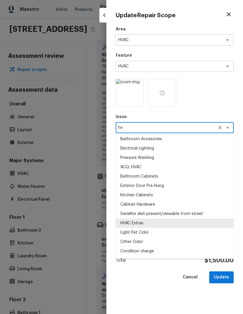
scroll to position [0, 0]
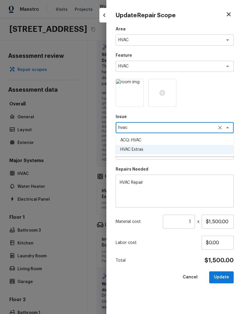
click at [150, 141] on li "ACQ: HVAC" at bounding box center [175, 139] width 118 height 9
type textarea "ACQ: HVAC"
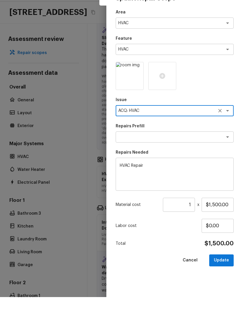
click at [162, 179] on textarea "HVAC Repair" at bounding box center [175, 190] width 110 height 23
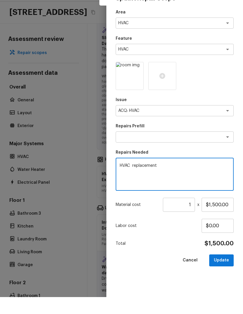
type textarea "HVAC replacement"
click at [189, 146] on div "Area HVAC x ​ Feature HVAC x ​ Issue ACQ: HVAC x ​ Repairs Prefill x ​ Repairs …" at bounding box center [175, 165] width 118 height 278
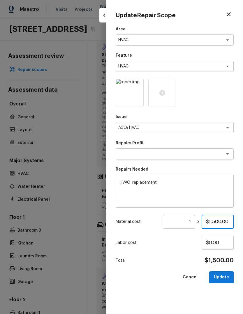
click at [225, 220] on input "$1,500.00" at bounding box center [218, 221] width 32 height 14
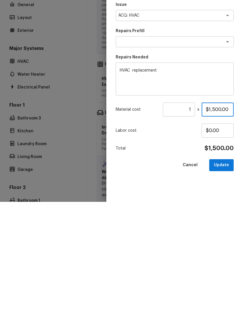
click at [215, 214] on input "$1,500.00" at bounding box center [218, 221] width 32 height 14
click at [214, 214] on input "$1,500.00" at bounding box center [218, 221] width 32 height 14
type input "$9,000.00"
click at [224, 271] on button "Update" at bounding box center [221, 277] width 25 height 12
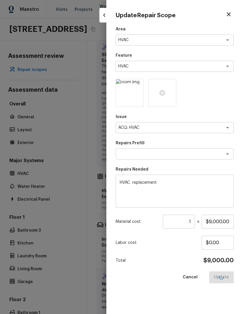
type textarea "HVAC Extras"
type input "$0.00"
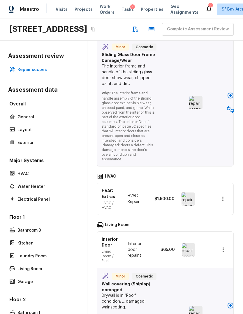
click at [230, 302] on icon "button" at bounding box center [230, 305] width 7 height 7
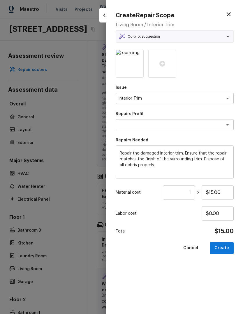
type textarea "Repair Interior Trim"
click at [227, 191] on input "$15.00" at bounding box center [218, 192] width 32 height 14
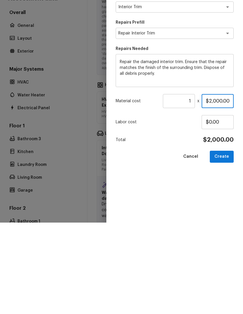
type input "$200.00"
click at [225, 242] on button "Create" at bounding box center [222, 248] width 24 height 12
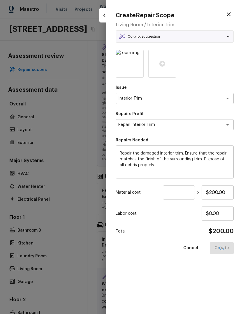
type input "$0.00"
